Goal: Information Seeking & Learning: Learn about a topic

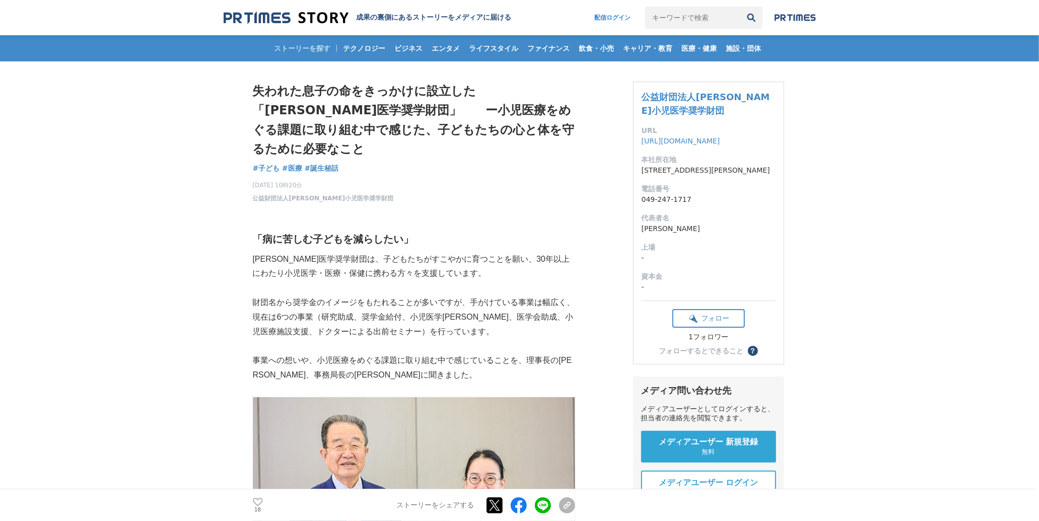
click at [313, 12] on img at bounding box center [286, 18] width 125 height 14
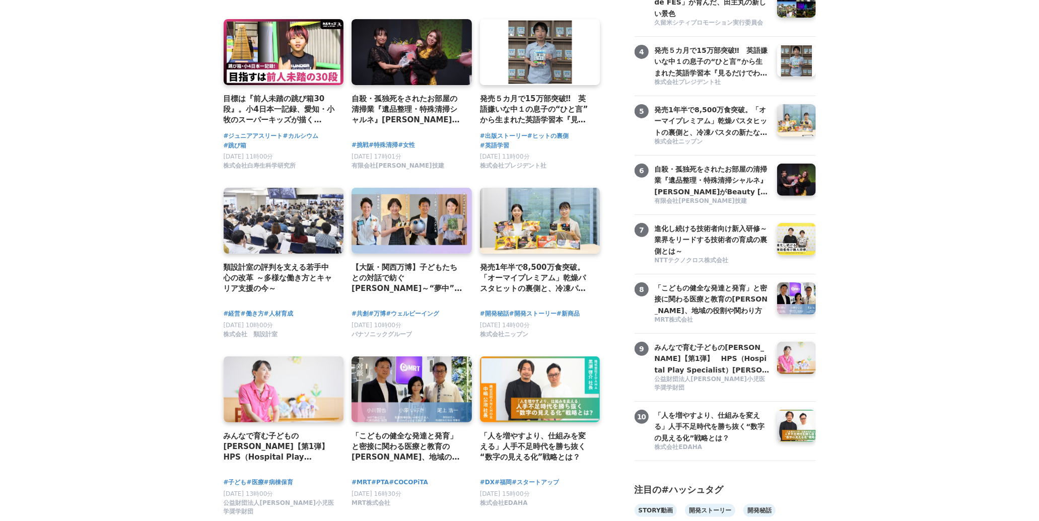
scroll to position [336, 0]
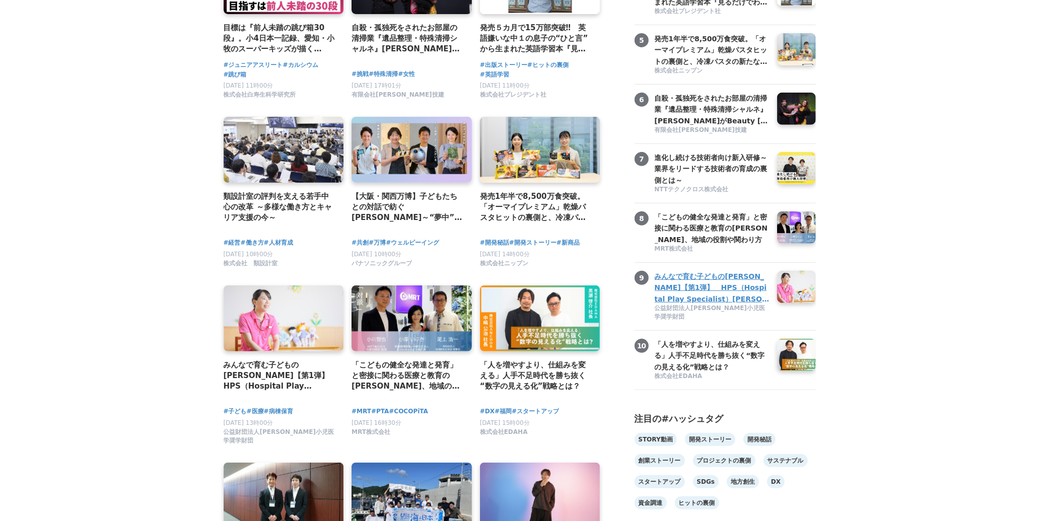
click at [672, 305] on h3 "みんなで育む子どもの[PERSON_NAME]【第1弾】　HPS（Hospital Play Specialist）[PERSON_NAME]　ーチャイルドフ…" at bounding box center [712, 288] width 115 height 34
click at [723, 322] on div "みんなで育む子どもの未来【第1弾】　HPS（Hospital Play Specialist）時本雅子さん　ーチャイルドフレンドリーな医療を目指して 公益財団…" at bounding box center [713, 296] width 128 height 51
click at [717, 305] on h3 "みんなで育む子どもの[PERSON_NAME]【第1弾】　HPS（Hospital Play Specialist）[PERSON_NAME]　ーチャイルドフ…" at bounding box center [712, 288] width 115 height 34
click at [706, 305] on h3 "みんなで育む子どもの[PERSON_NAME]【第1弾】　HPS（Hospital Play Specialist）[PERSON_NAME]　ーチャイルドフ…" at bounding box center [712, 288] width 115 height 34
click at [729, 305] on h3 "みんなで育む子どもの[PERSON_NAME]【第1弾】　HPS（Hospital Play Specialist）[PERSON_NAME]　ーチャイルドフ…" at bounding box center [712, 288] width 115 height 34
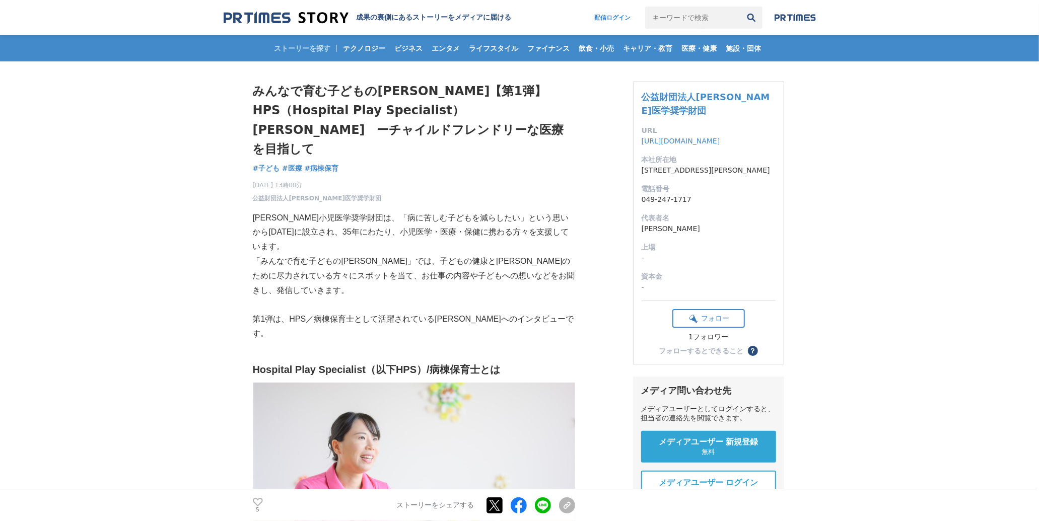
click at [263, 12] on img at bounding box center [286, 18] width 125 height 14
